Goal: Book appointment/travel/reservation

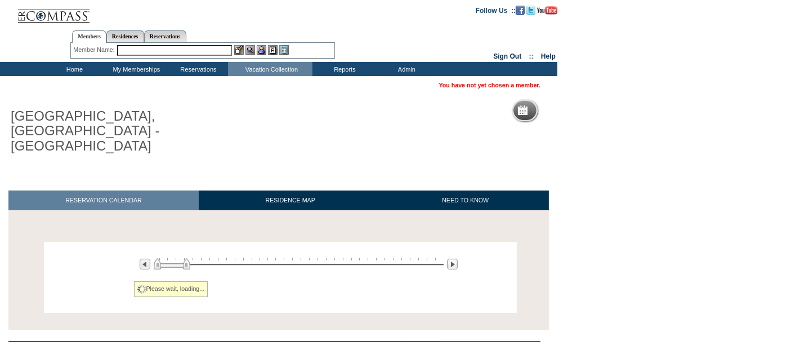
scroll to position [44, 0]
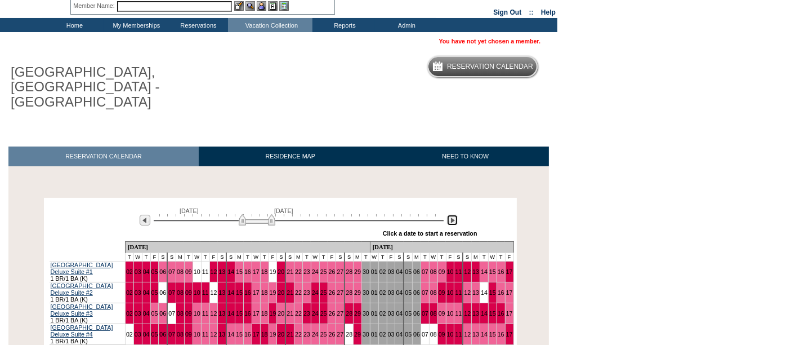
click at [453, 215] on img at bounding box center [452, 220] width 11 height 11
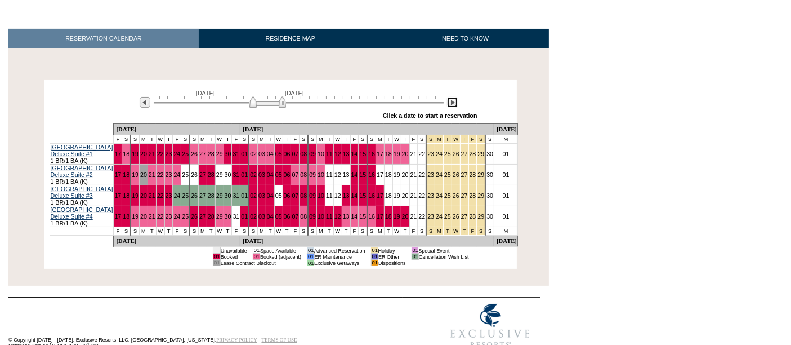
scroll to position [0, 0]
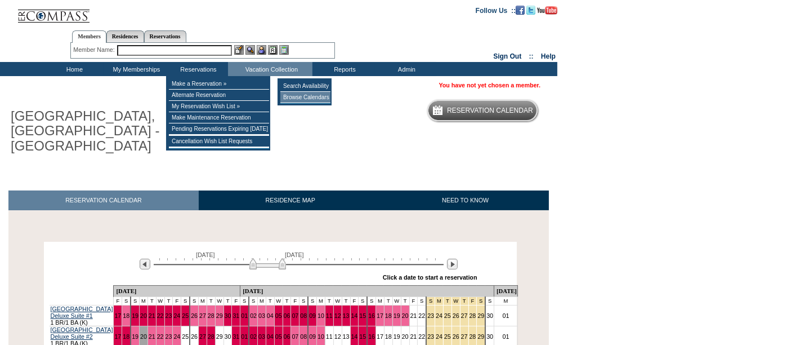
click at [292, 99] on td "Browse Calendars" at bounding box center [305, 97] width 50 height 11
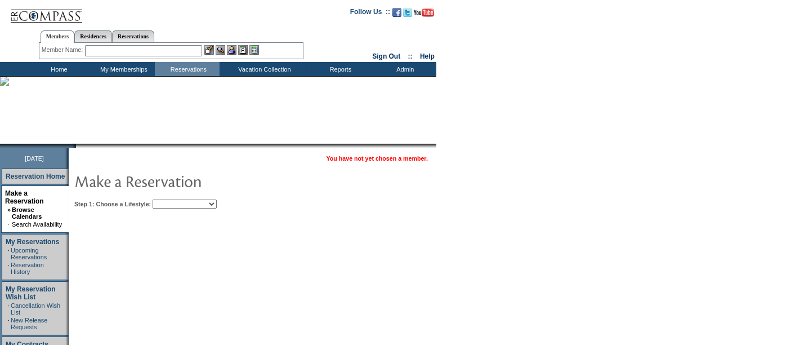
click at [203, 202] on select "Beach Leisure Metropolitan Mountain OIAL for Adventure OIAL for Couples OIAL fo…" at bounding box center [185, 203] width 64 height 9
select select "Metropolitan"
click at [172, 199] on select "Beach Leisure Metropolitan Mountain OIAL for Adventure OIAL for Couples OIAL fo…" at bounding box center [185, 203] width 64 height 9
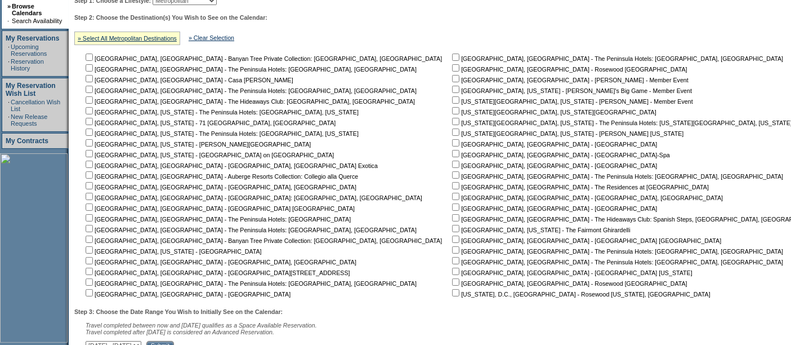
scroll to position [204, 0]
click at [452, 183] on input "checkbox" at bounding box center [455, 184] width 7 height 7
checkbox input "true"
click at [452, 161] on input "checkbox" at bounding box center [455, 163] width 7 height 7
checkbox input "true"
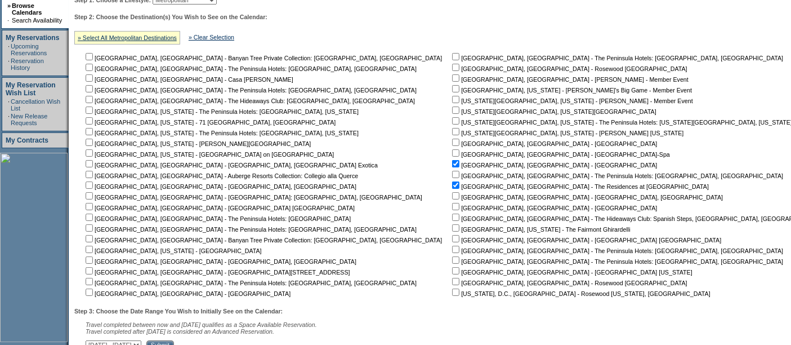
click at [452, 149] on input "checkbox" at bounding box center [455, 152] width 7 height 7
checkbox input "true"
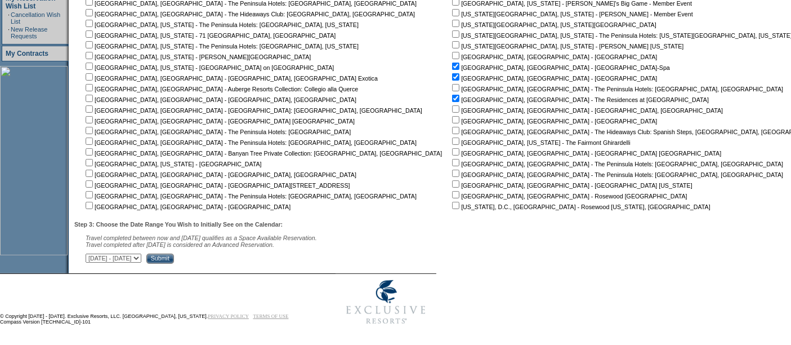
click at [141, 256] on select "September 2, 2025 - October 17, 2025 October 18, 2025 - December 1, 2025 Decemb…" at bounding box center [114, 257] width 56 height 9
select select "10/18/2025|12/1/2025"
click at [91, 253] on select "September 2, 2025 - October 17, 2025 October 18, 2025 - December 1, 2025 Decemb…" at bounding box center [114, 257] width 56 height 9
click at [174, 257] on input "Submit" at bounding box center [160, 258] width 28 height 10
